Goal: Find specific page/section: Find specific page/section

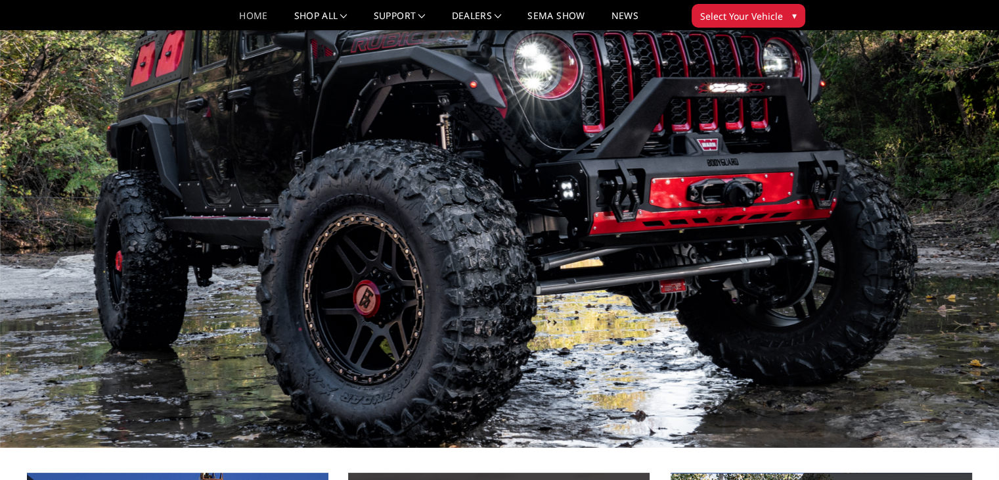
scroll to position [66, 0]
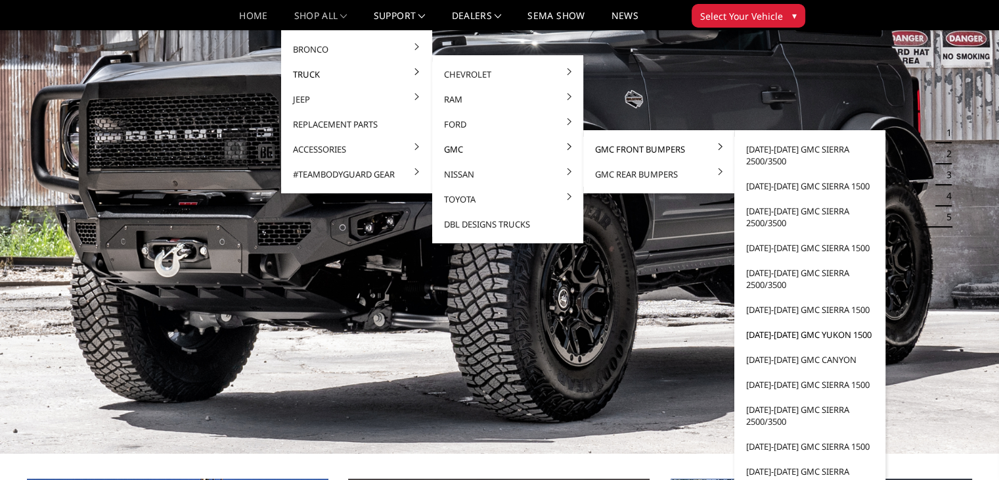
click at [811, 332] on link "[DATE]-[DATE] GMC Yukon 1500" at bounding box center [810, 334] width 141 height 25
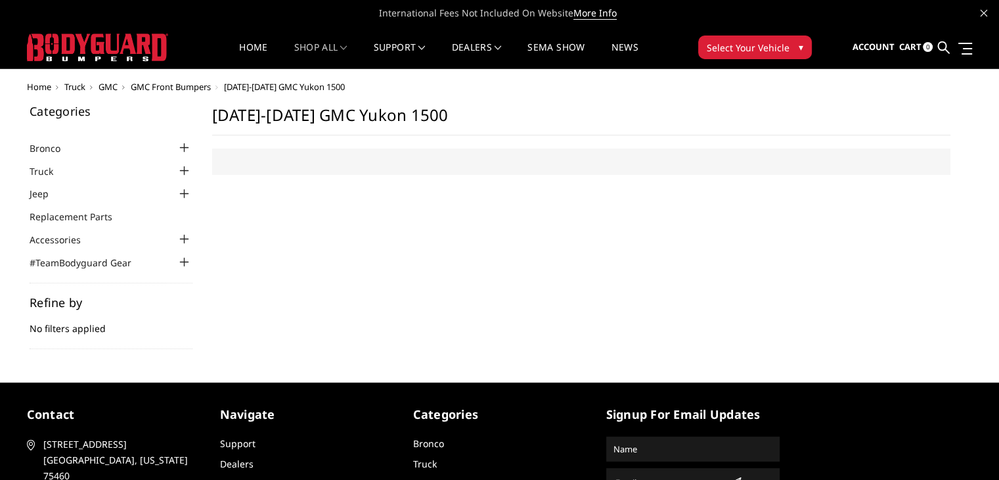
select select "US"
